Goal: Transaction & Acquisition: Obtain resource

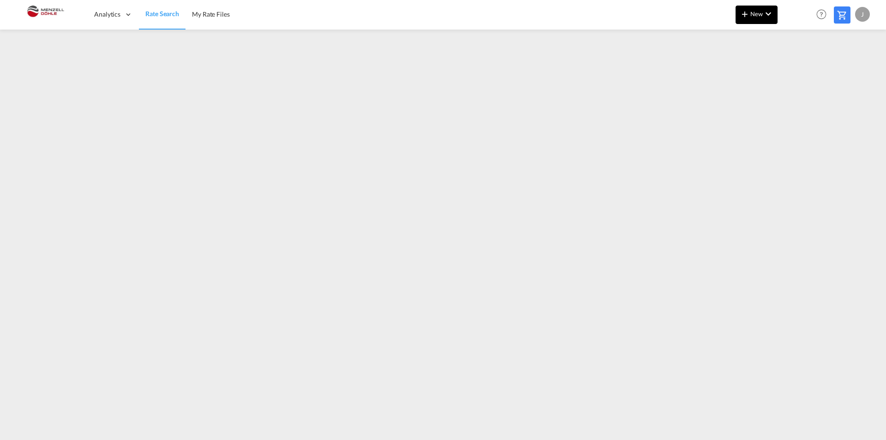
click at [759, 12] on span "New" at bounding box center [756, 13] width 35 height 7
click at [800, 73] on div "Ratesheet" at bounding box center [806, 69] width 34 height 23
click at [164, 12] on span "Rate Search" at bounding box center [161, 14] width 33 height 8
